Goal: Transaction & Acquisition: Book appointment/travel/reservation

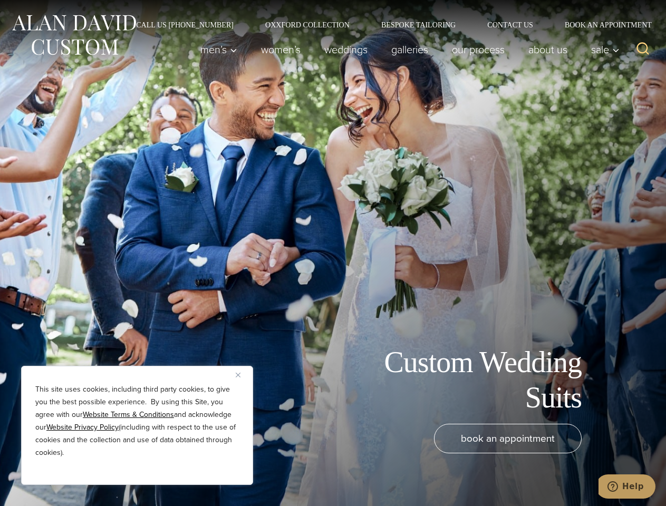
click at [333, 253] on div "Custom Wedding Suits book an appointment" at bounding box center [333, 253] width 666 height 506
click at [242, 375] on button "Close" at bounding box center [242, 374] width 13 height 13
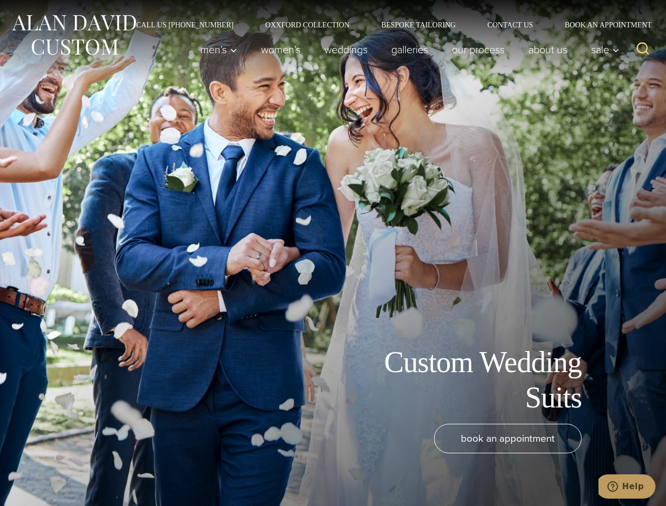
click at [137, 471] on div "book an appointment" at bounding box center [317, 460] width 613 height 72
click at [643, 50] on icon "Search" at bounding box center [642, 48] width 15 height 15
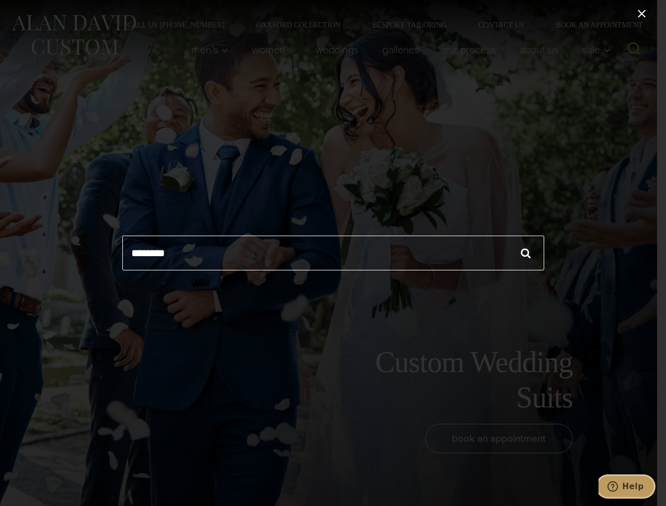
click at [618, 487] on icon "Help" at bounding box center [612, 486] width 11 height 11
